Goal: Task Accomplishment & Management: Use online tool/utility

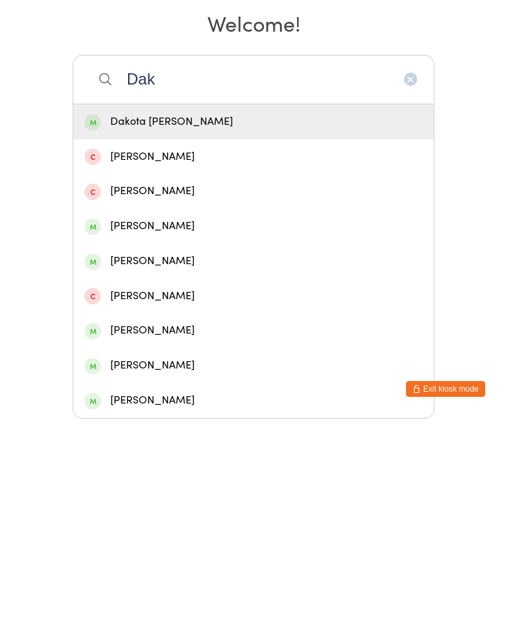
type input "Dak"
click at [155, 316] on div "Dakota [PERSON_NAME]" at bounding box center [253, 333] width 361 height 35
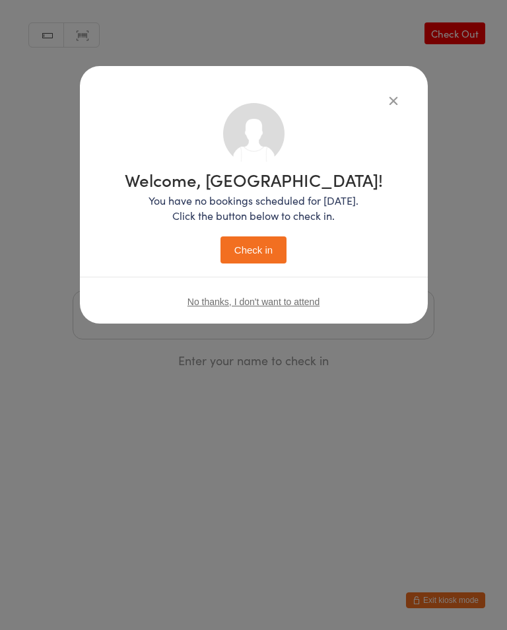
click at [253, 246] on button "Check in" at bounding box center [254, 250] width 66 height 27
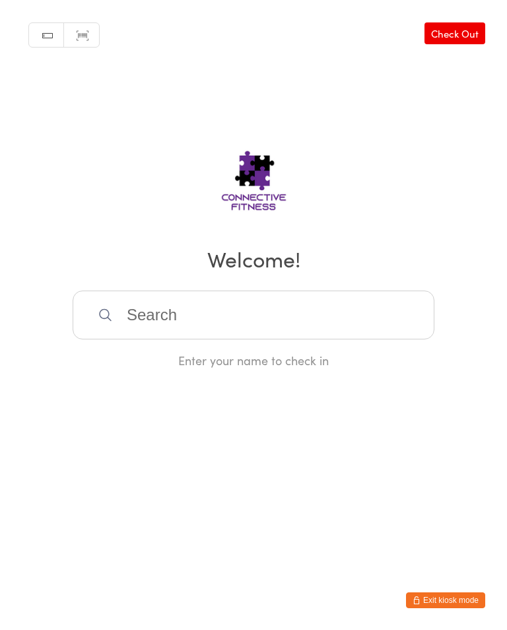
click at [196, 311] on input "search" at bounding box center [254, 315] width 362 height 49
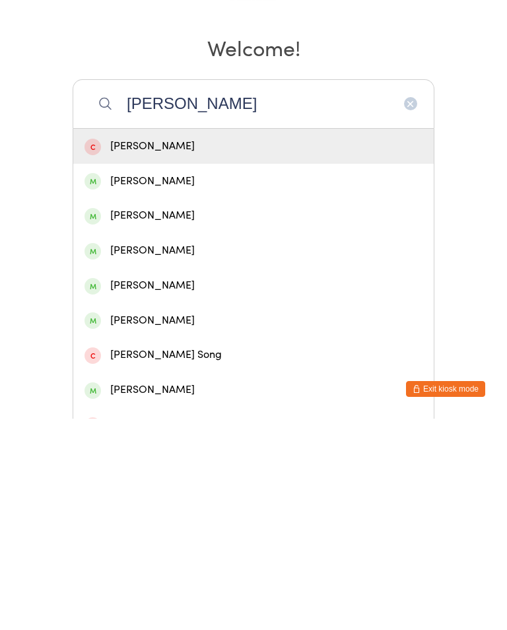
type input "[PERSON_NAME]"
click at [153, 410] on div "[PERSON_NAME]" at bounding box center [253, 427] width 361 height 35
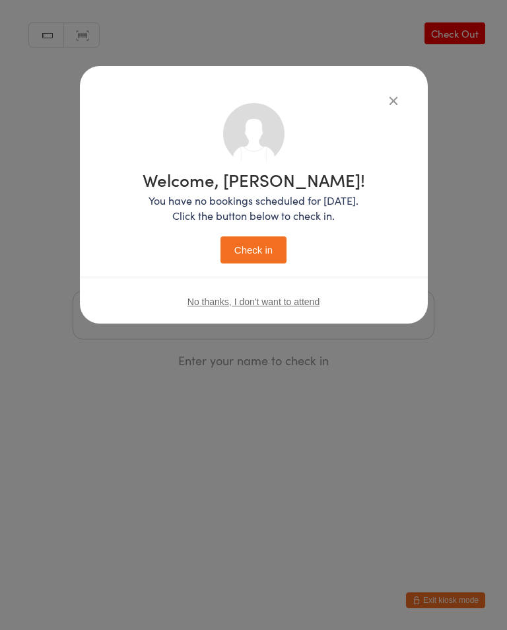
click at [254, 262] on button "Check in" at bounding box center [254, 250] width 66 height 27
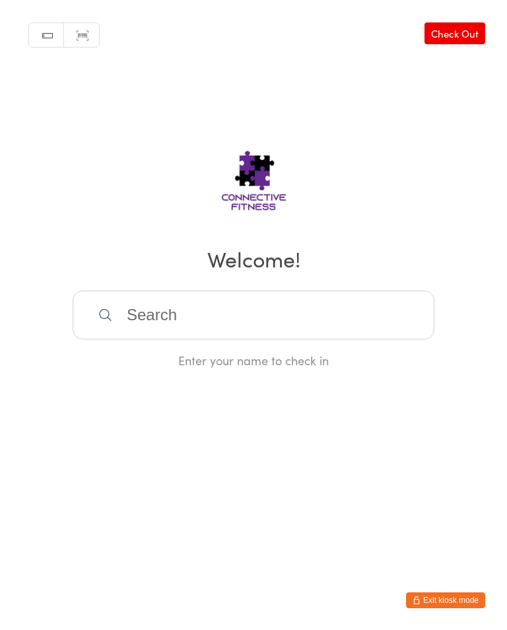
click at [202, 340] on input "search" at bounding box center [254, 315] width 362 height 49
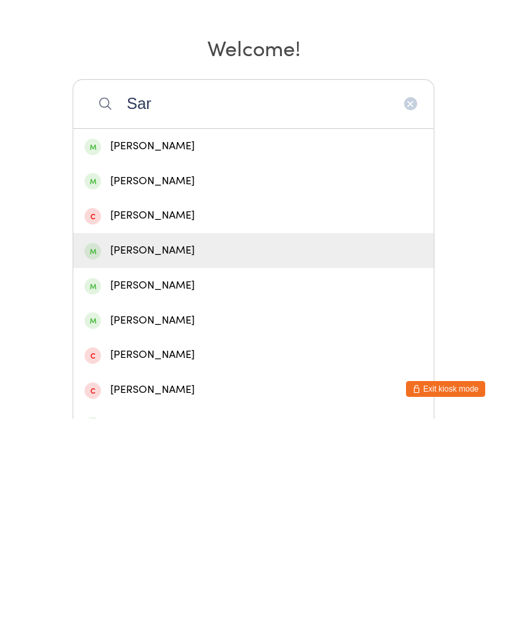
type input "Sar"
click at [209, 453] on div "[PERSON_NAME]" at bounding box center [254, 462] width 338 height 18
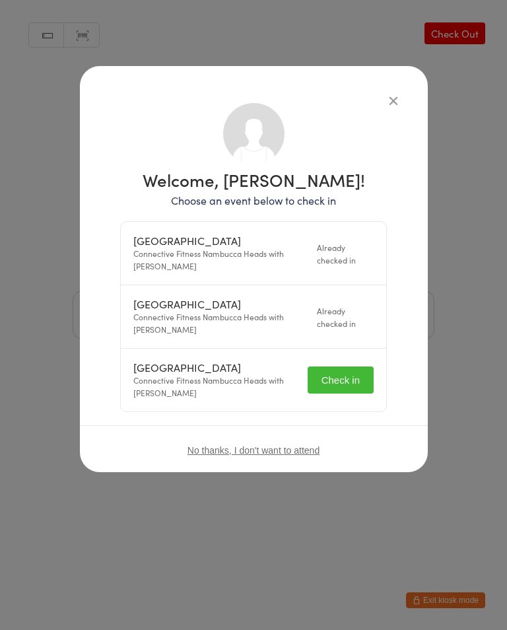
click at [351, 373] on button "Check in" at bounding box center [341, 380] width 66 height 27
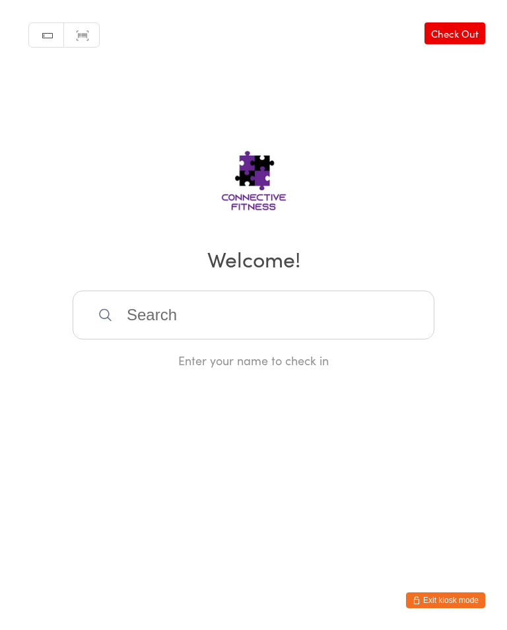
click at [377, 325] on input "search" at bounding box center [254, 315] width 362 height 49
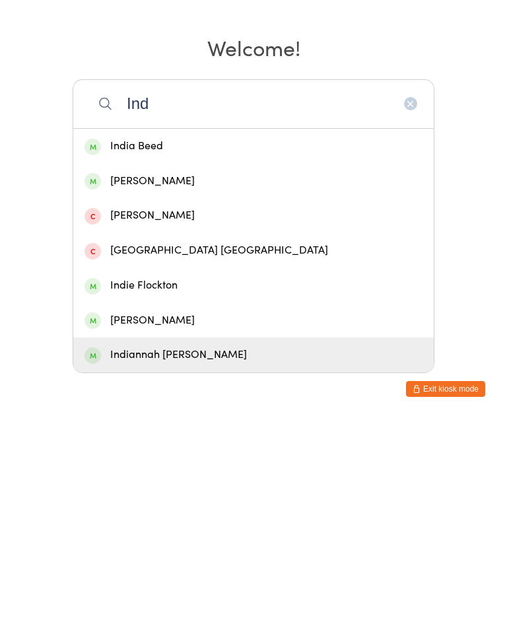
type input "Ind"
click at [253, 558] on div "Indiannah [PERSON_NAME]" at bounding box center [254, 567] width 338 height 18
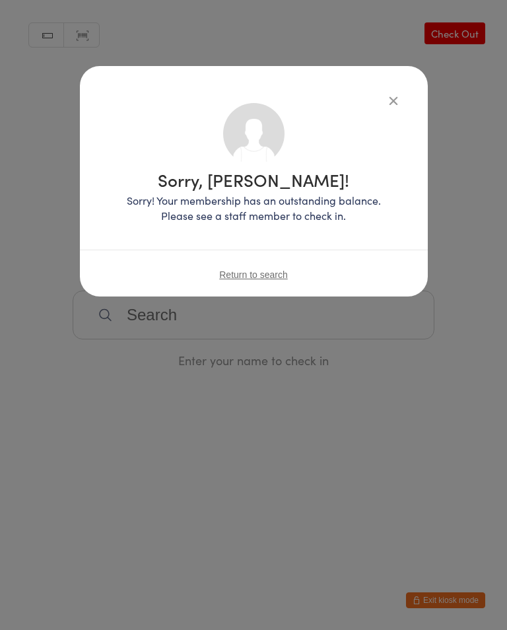
click at [393, 88] on div "Sorry, [PERSON_NAME]! Sorry! Your membership has an outstanding balance. Please…" at bounding box center [254, 181] width 348 height 231
click at [386, 106] on button "button" at bounding box center [394, 100] width 16 height 16
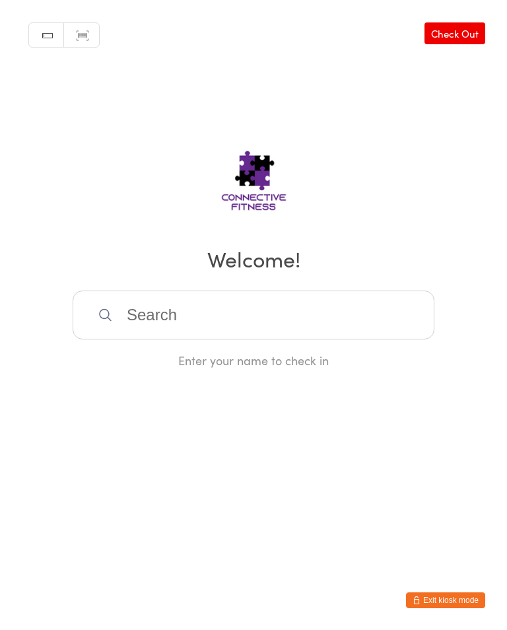
click at [318, 319] on input "search" at bounding box center [254, 315] width 362 height 49
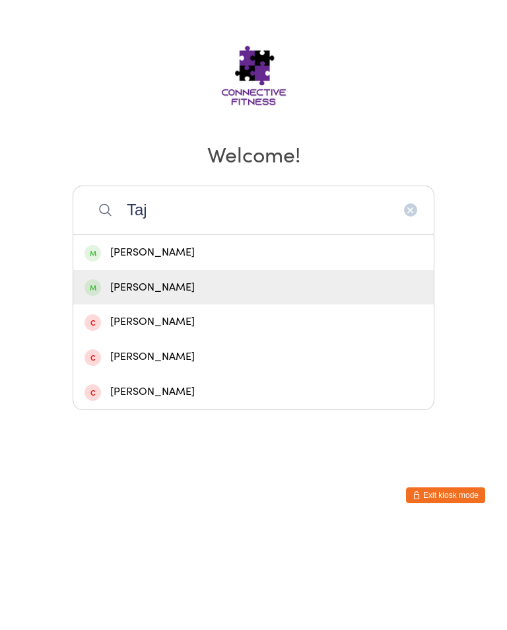
type input "Taj"
click at [303, 384] on div "[PERSON_NAME]" at bounding box center [254, 393] width 338 height 18
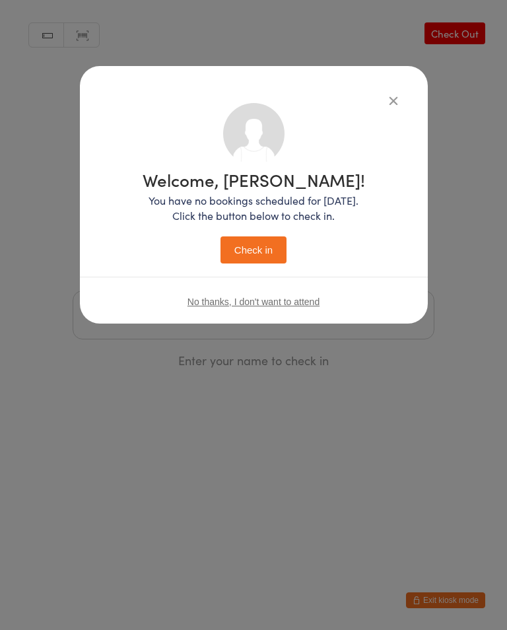
click at [270, 264] on button "Check in" at bounding box center [254, 250] width 66 height 27
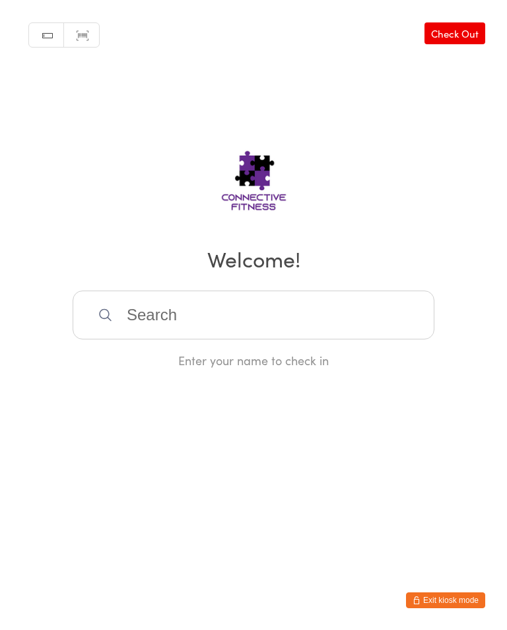
click at [194, 332] on input "search" at bounding box center [254, 315] width 362 height 49
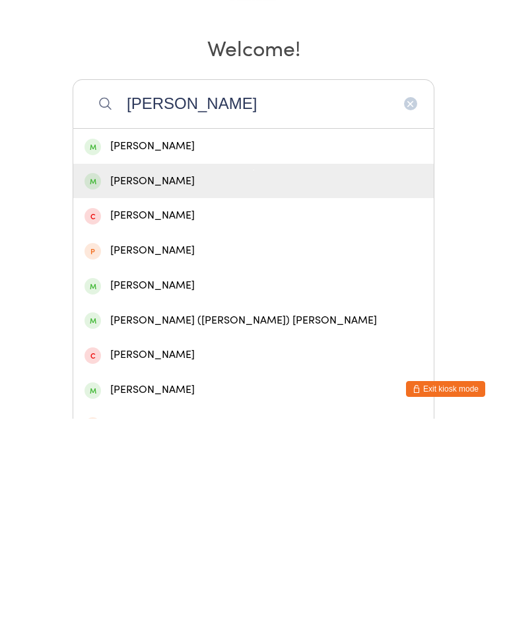
type input "[PERSON_NAME]"
click at [203, 384] on div "[PERSON_NAME]" at bounding box center [254, 393] width 338 height 18
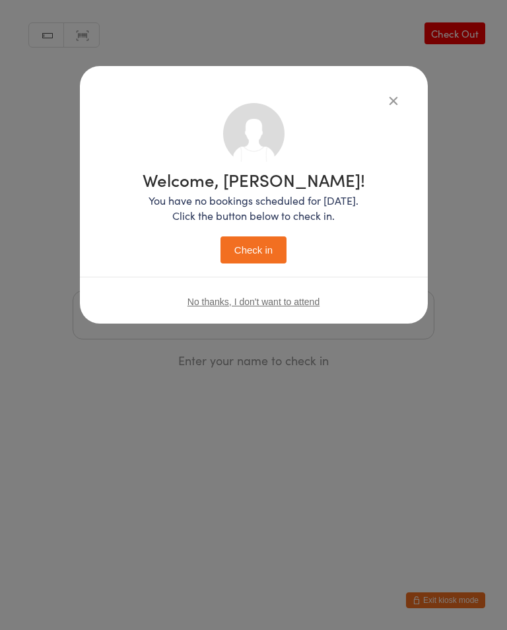
click at [257, 248] on button "Check in" at bounding box center [254, 250] width 66 height 27
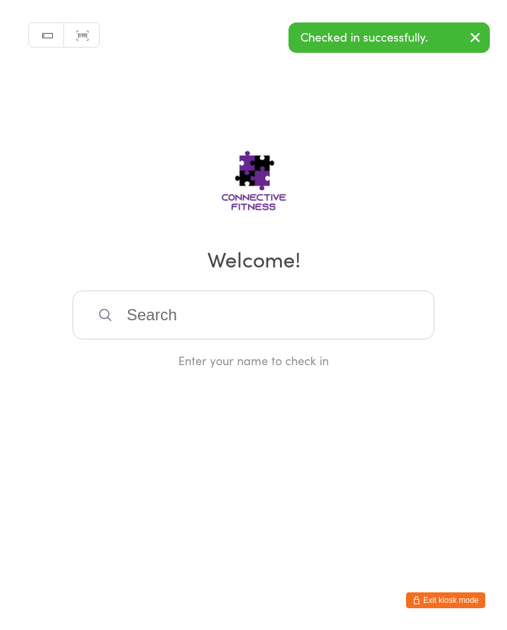
click at [369, 301] on input "search" at bounding box center [254, 315] width 362 height 49
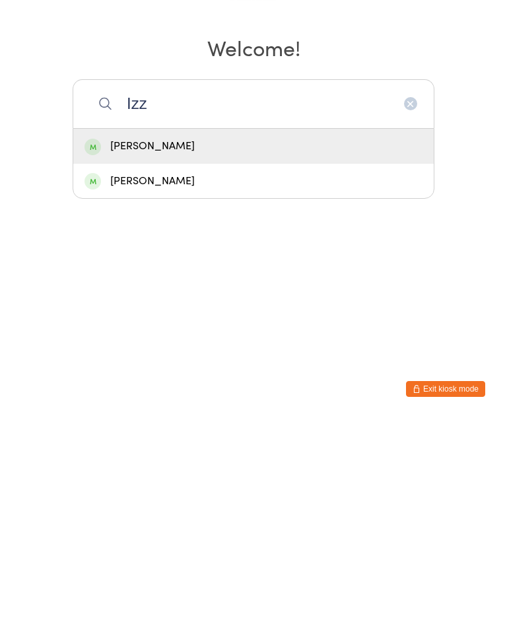
type input "Izz"
click at [171, 349] on div "[PERSON_NAME]" at bounding box center [254, 358] width 338 height 18
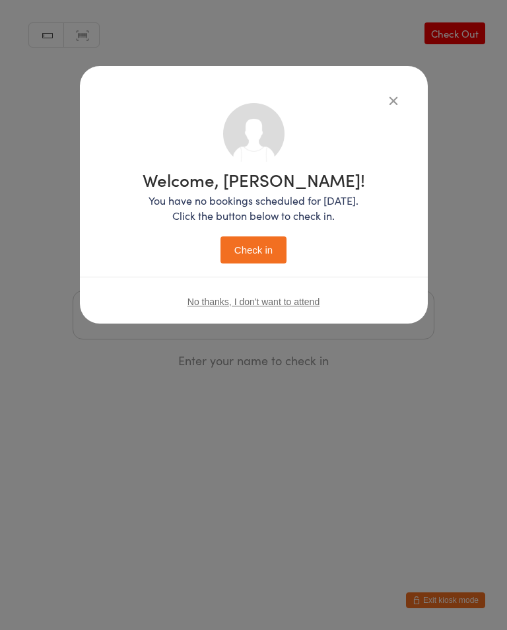
click at [258, 250] on button "Check in" at bounding box center [254, 250] width 66 height 27
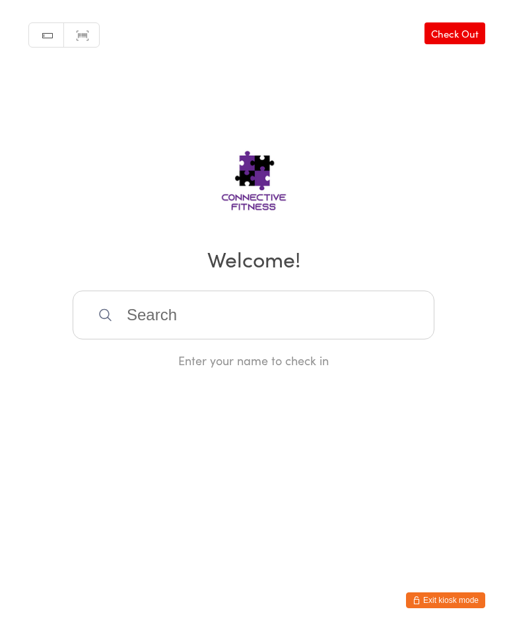
click at [269, 320] on input "search" at bounding box center [254, 315] width 362 height 49
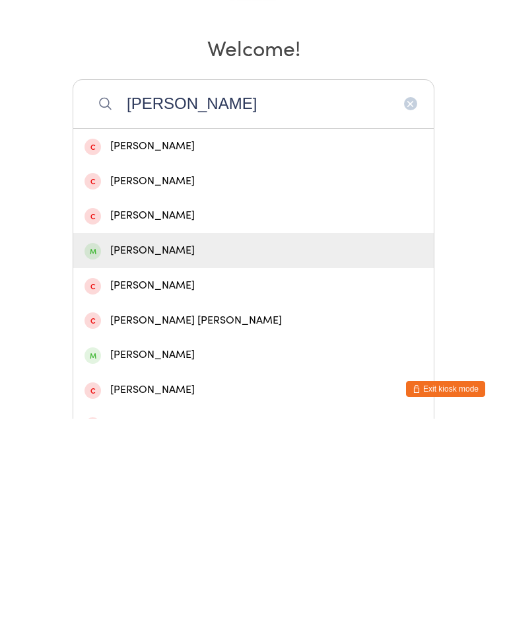
type input "[PERSON_NAME]"
click at [146, 453] on div "[PERSON_NAME]" at bounding box center [254, 462] width 338 height 18
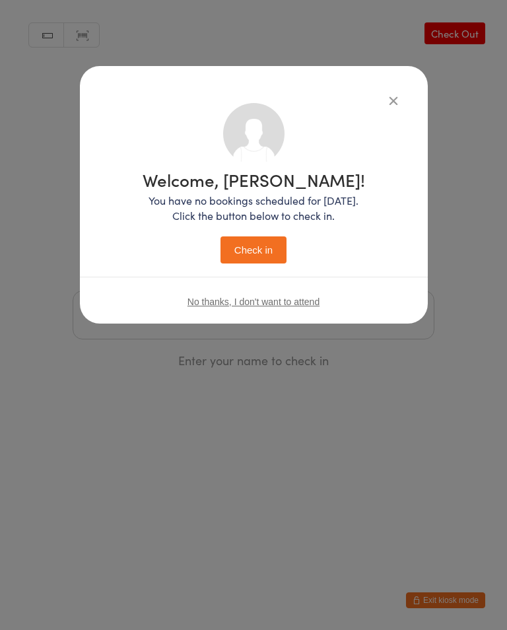
click at [268, 247] on button "Check in" at bounding box center [254, 250] width 66 height 27
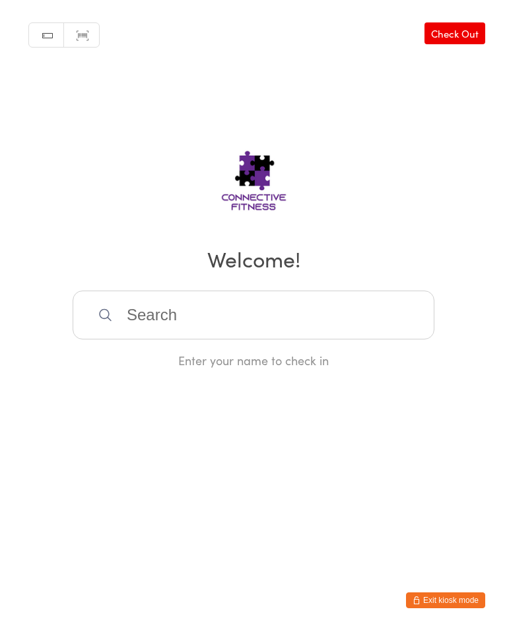
click at [468, 25] on link "Check Out" at bounding box center [455, 33] width 61 height 22
click at [179, 311] on input "search" at bounding box center [254, 315] width 362 height 49
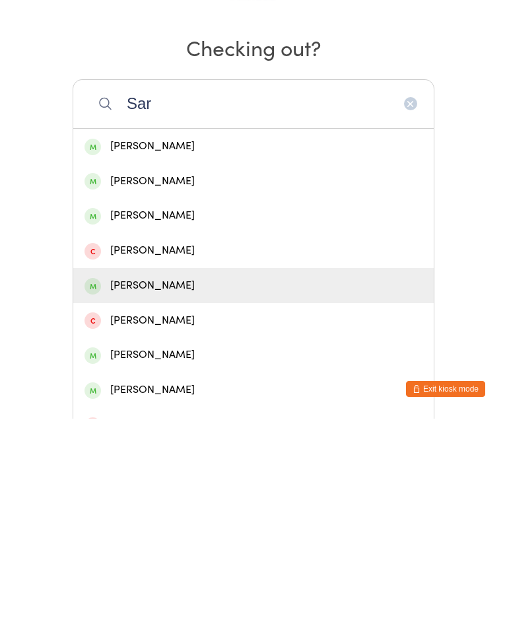
type input "Sar"
click at [155, 488] on div "[PERSON_NAME]" at bounding box center [254, 497] width 338 height 18
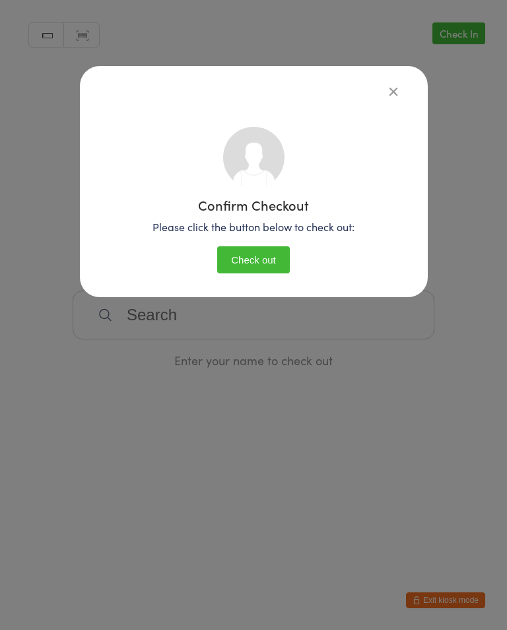
click at [249, 255] on button "Check out" at bounding box center [253, 259] width 73 height 27
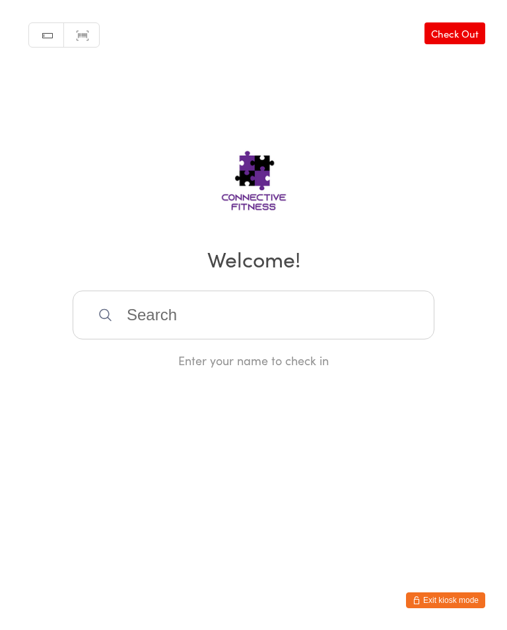
click at [274, 310] on input "search" at bounding box center [254, 315] width 362 height 49
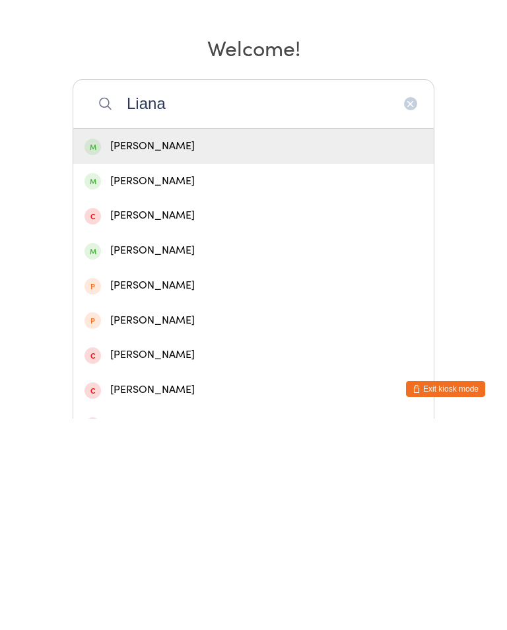
type input "Liana"
click at [182, 349] on div "[PERSON_NAME]" at bounding box center [254, 358] width 338 height 18
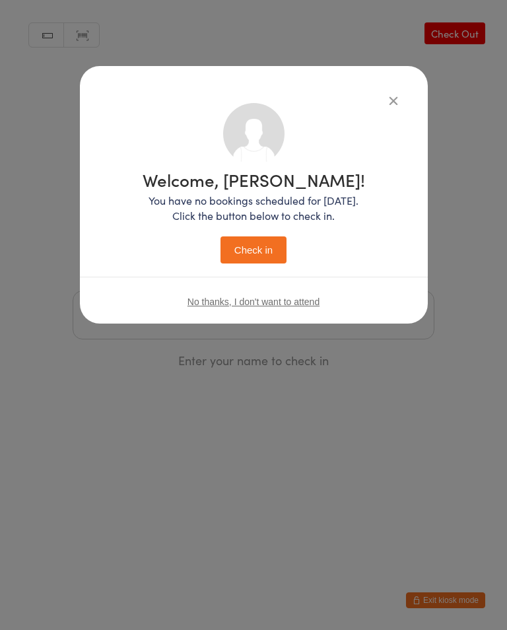
click at [256, 256] on button "Check in" at bounding box center [254, 250] width 66 height 27
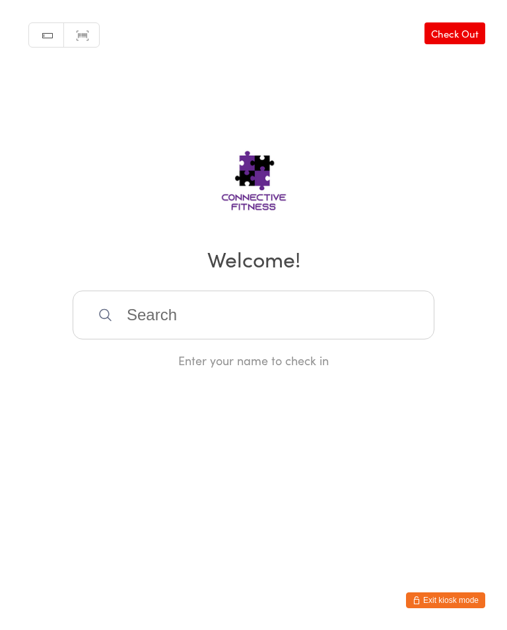
click at [285, 322] on input "search" at bounding box center [254, 315] width 362 height 49
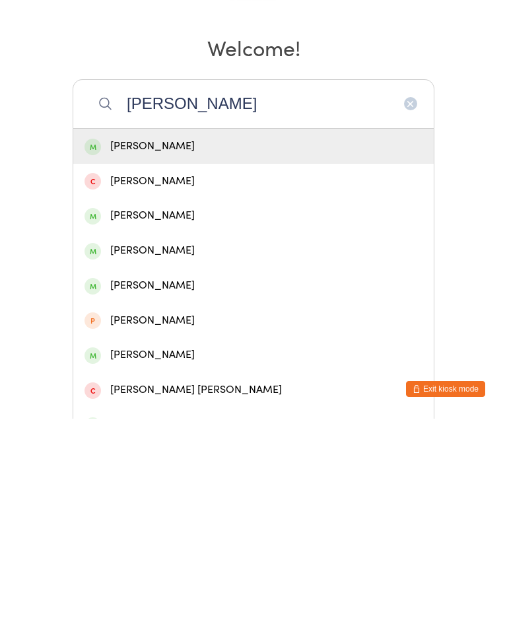
type input "[PERSON_NAME]"
click at [227, 418] on div "[PERSON_NAME]" at bounding box center [254, 427] width 338 height 18
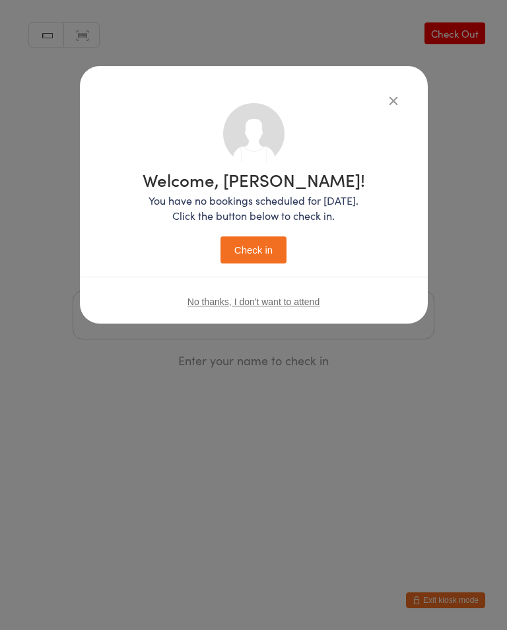
click at [259, 243] on button "Check in" at bounding box center [254, 250] width 66 height 27
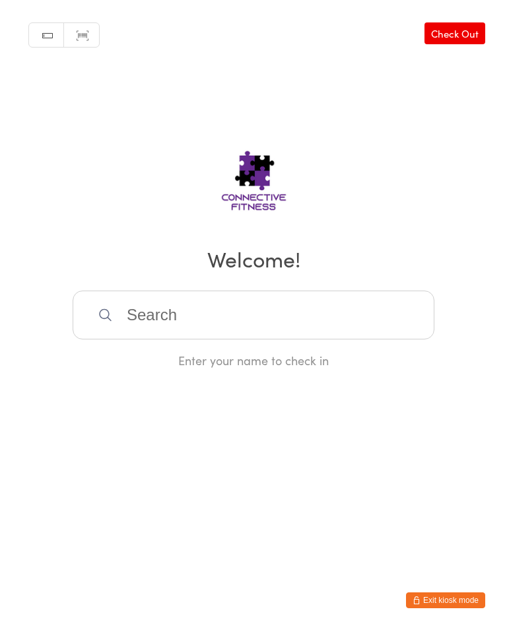
click at [256, 325] on input "search" at bounding box center [254, 315] width 362 height 49
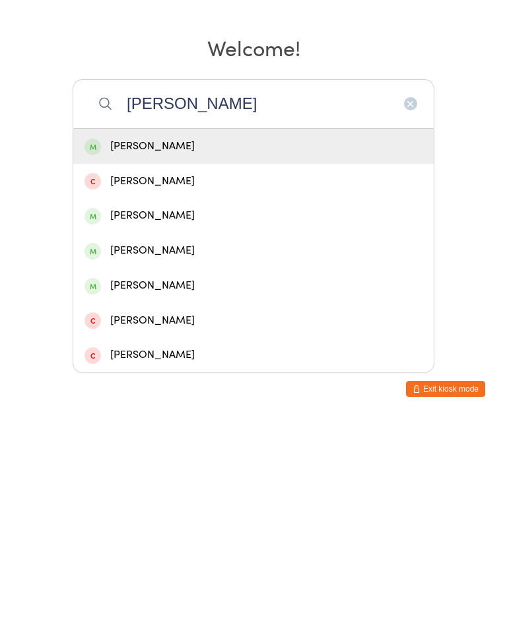
type input "[PERSON_NAME]"
click at [230, 418] on div "[PERSON_NAME]" at bounding box center [254, 427] width 338 height 18
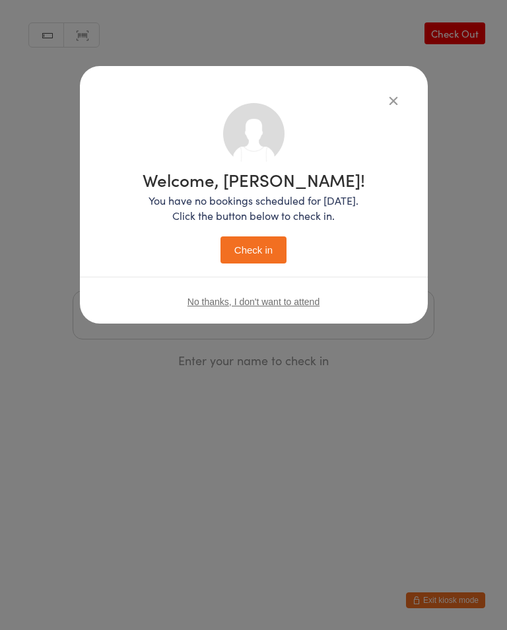
click at [265, 251] on button "Check in" at bounding box center [254, 250] width 66 height 27
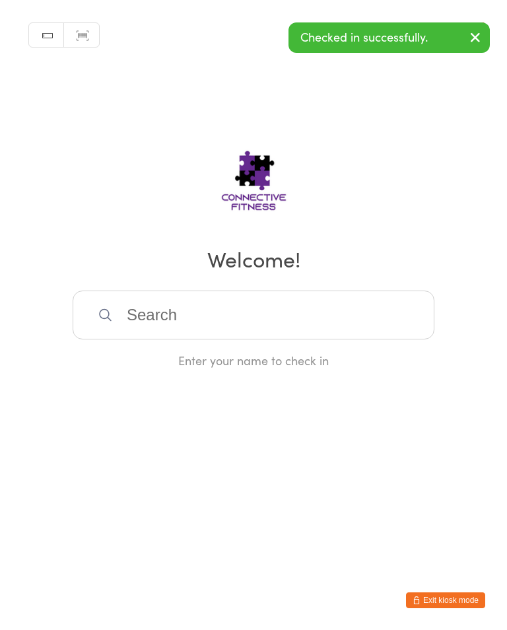
click at [285, 311] on input "search" at bounding box center [254, 315] width 362 height 49
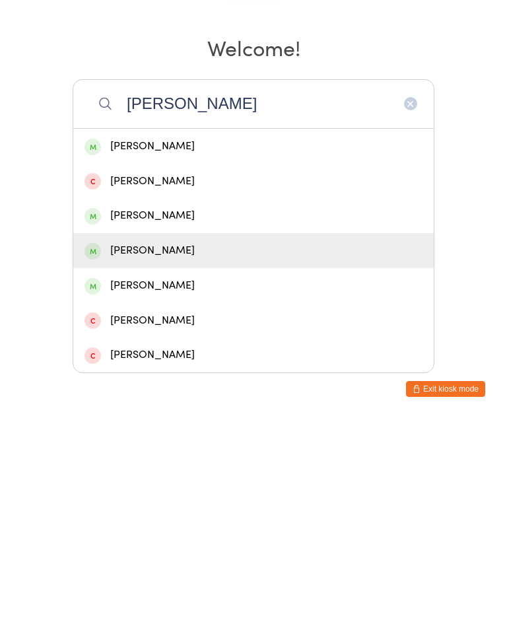
type input "[PERSON_NAME]"
click at [228, 453] on div "[PERSON_NAME]" at bounding box center [254, 462] width 338 height 18
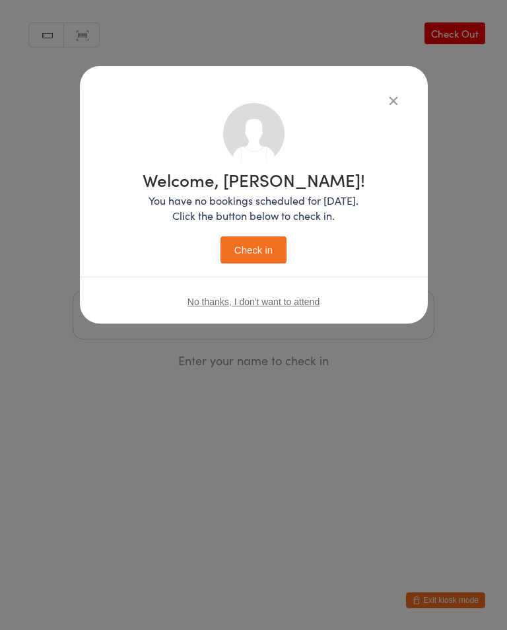
click at [264, 242] on button "Check in" at bounding box center [254, 250] width 66 height 27
